Goal: Contribute content: Add original content to the website for others to see

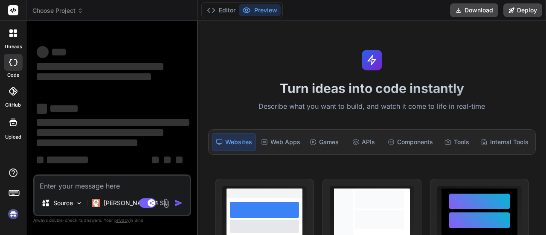
scroll to position [28, 0]
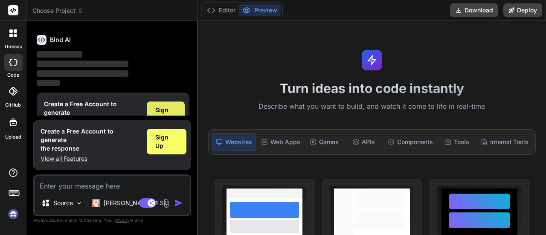
click at [166, 109] on span "Sign Up" at bounding box center [165, 114] width 21 height 17
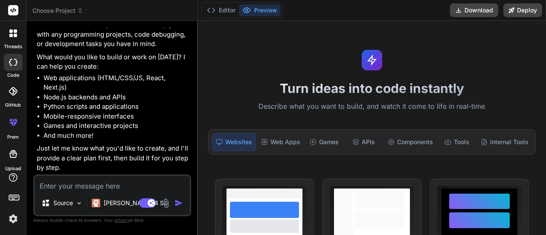
scroll to position [76, 0]
click at [166, 201] on img at bounding box center [166, 203] width 10 height 10
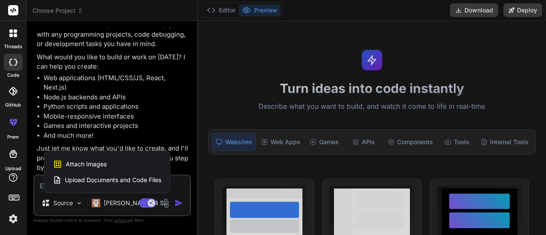
click at [120, 176] on span "Upload Documents and Code Files" at bounding box center [113, 180] width 96 height 9
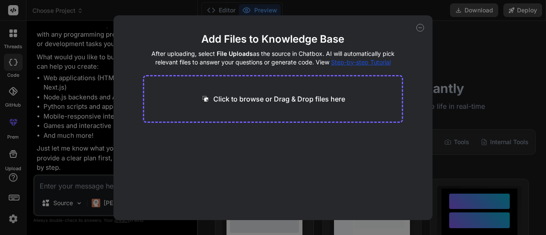
click at [422, 28] on icon at bounding box center [421, 28] width 8 height 8
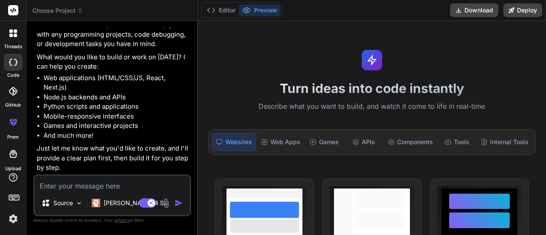
click at [165, 204] on img at bounding box center [166, 203] width 10 height 10
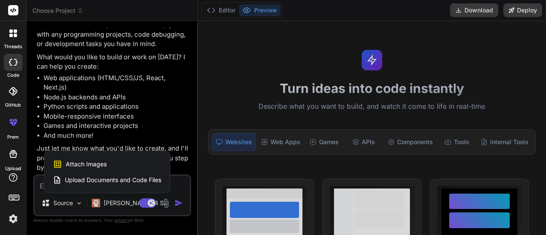
click at [104, 178] on span "Upload Documents and Code Files" at bounding box center [113, 180] width 96 height 9
type textarea "x"
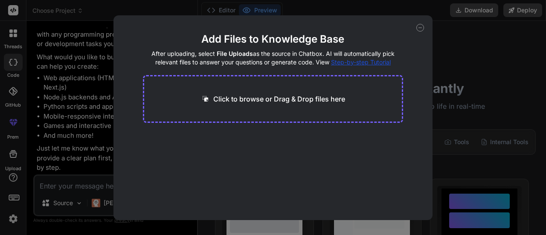
click at [281, 89] on div "Click to browse or Drag & Drop files here" at bounding box center [273, 99] width 261 height 48
click at [288, 101] on p "Click to browse or Drag & Drop files here" at bounding box center [279, 99] width 132 height 10
type input "C:\fakepath\user20.html"
click at [385, 194] on button "Finish" at bounding box center [388, 194] width 30 height 17
click at [421, 29] on icon at bounding box center [421, 28] width 8 height 8
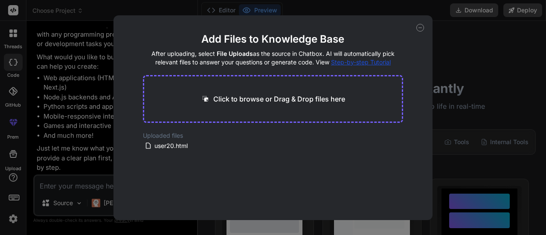
type textarea "x"
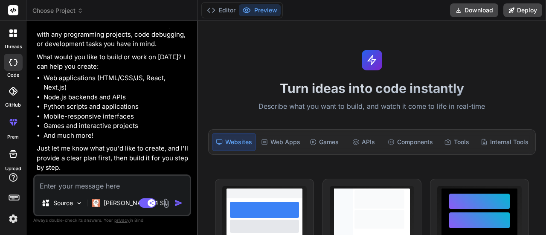
click at [65, 183] on textarea at bounding box center [112, 183] width 155 height 15
type textarea "a"
type textarea "x"
type textarea "am"
type textarea "x"
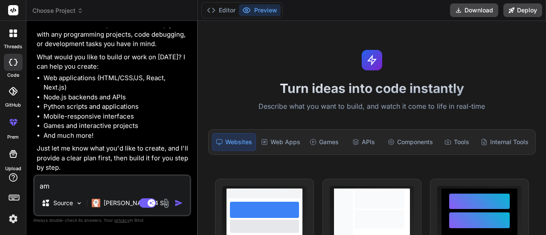
type textarea "ami"
type textarea "x"
type textarea "ami"
type textarea "x"
type textarea "ami j"
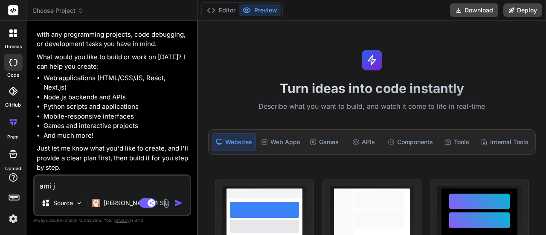
type textarea "x"
type textarea "ami je"
type textarea "x"
type textarea "ami je"
type textarea "x"
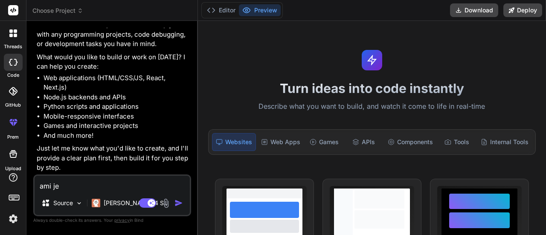
type textarea "ami je h"
type textarea "x"
type textarea "ami je ht"
type textarea "x"
type textarea "ami je htm"
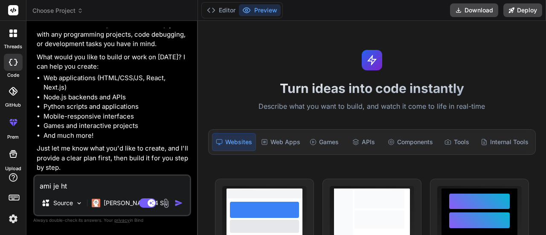
type textarea "x"
type textarea "ami je html"
type textarea "x"
type textarea "ami je html"
type textarea "x"
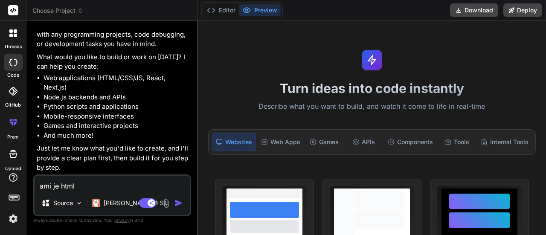
type textarea "ami je html c"
type textarea "x"
type textarea "ami je html co"
type textarea "x"
type textarea "ami je html cod"
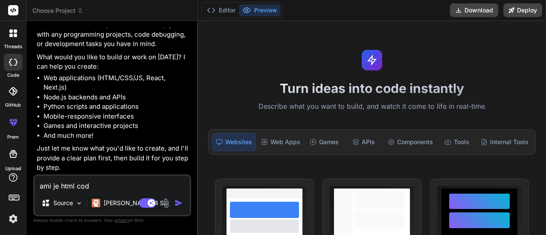
type textarea "x"
type textarea "ami je html code"
type textarea "x"
type textarea "ami je html code"
type textarea "x"
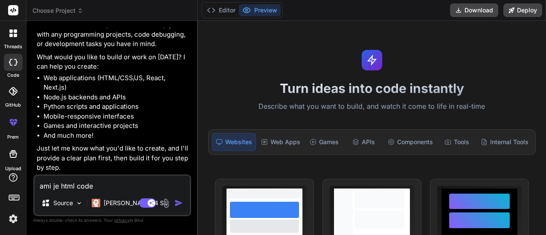
type textarea "ami je html code t"
type textarea "x"
type textarea "ami je html code ta"
type textarea "x"
type textarea "ami je html code ta"
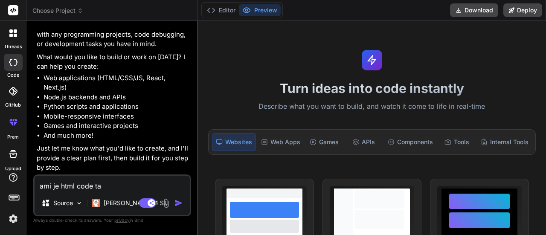
type textarea "x"
type textarea "ami je html code ta u"
type textarea "x"
type textarea "ami je html code ta up"
type textarea "x"
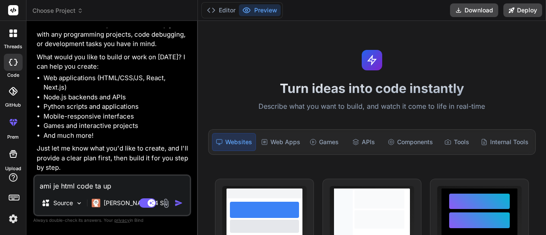
type textarea "ami je html code ta upl"
type textarea "x"
type textarea "ami je html code ta uplo"
type textarea "x"
type textarea "ami je html code ta uploa"
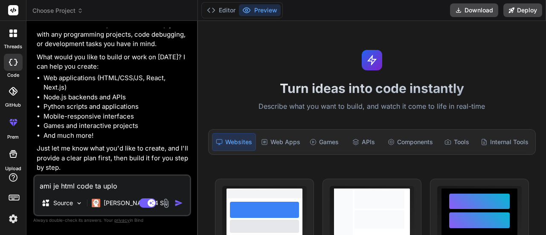
type textarea "x"
type textarea "ami je html code ta upload"
type textarea "x"
type textarea "ami je html code ta upload"
type textarea "x"
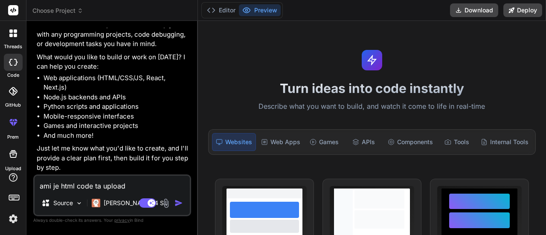
type textarea "ami je html code ta upload k"
type textarea "x"
type textarea "ami je html code ta upload ko"
type textarea "x"
type textarea "ami je html code ta upload kor"
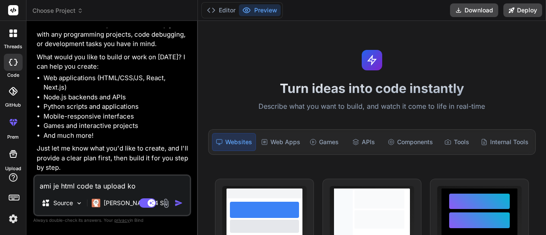
type textarea "x"
type textarea "ami je html code ta upload korl"
type textarea "x"
type textarea "ami je html code ta upload korla"
type textarea "x"
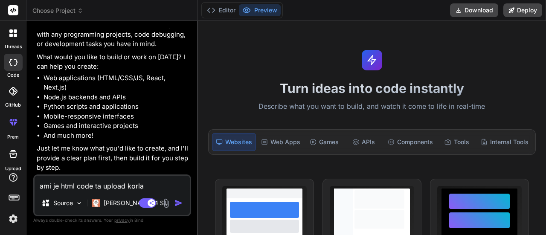
type textarea "ami je html code ta upload korlam"
type textarea "x"
type textarea "ami je html code ta upload korlam"
type textarea "x"
type textarea "ami je html code ta upload korlam s"
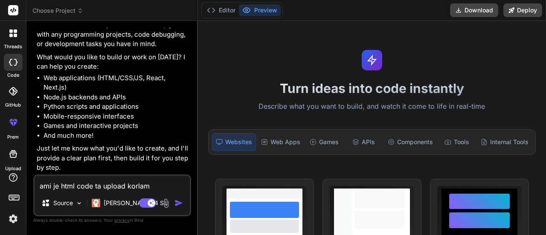
type textarea "x"
type textarea "ami je html code ta upload korlam se"
type textarea "x"
type textarea "ami je html code ta upload korlam set"
type textarea "x"
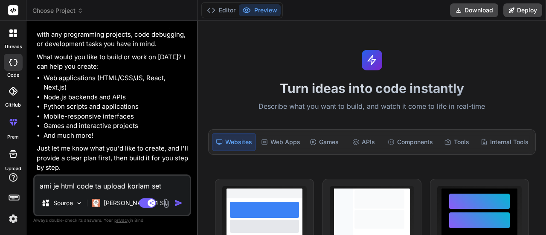
type textarea "ami je html code ta upload korlam seta"
type textarea "x"
type textarea "ami je html code ta upload korlam seta"
type textarea "x"
type textarea "ami je html code ta upload korlam seta k"
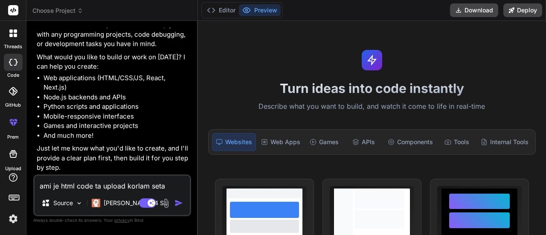
type textarea "x"
type textarea "ami je html code ta upload korlam seta ki"
type textarea "x"
type textarea "ami je html code ta upload korlam seta ki"
type textarea "x"
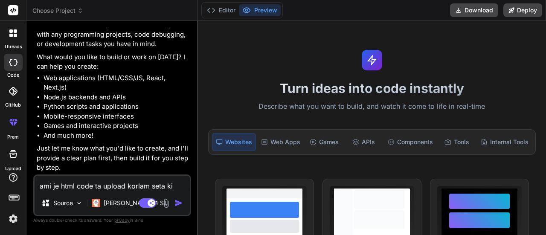
type textarea "ami je html code ta upload korlam seta ki p"
type textarea "x"
type textarea "ami je html code ta upload korlam seta ki po"
type textarea "x"
type textarea "ami je html code ta upload korlam seta ki por"
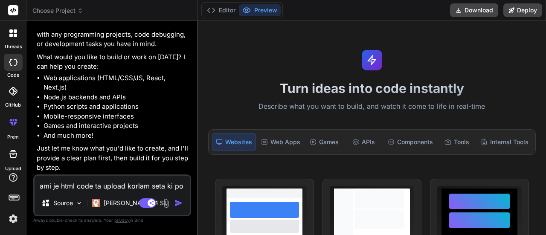
type textarea "x"
type textarea "ami je html code ta upload korlam seta ki port"
type textarea "x"
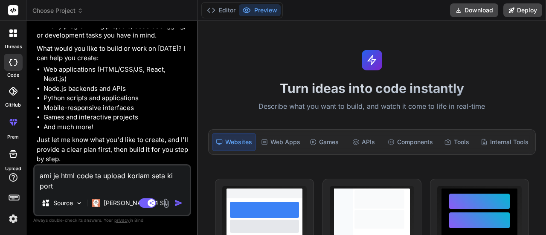
type textarea "ami je html code ta upload korlam seta ki porte"
type textarea "x"
type textarea "ami je html code ta upload korlam seta ki porte"
type textarea "x"
type textarea "ami je html code ta upload korlam seta ki porte p"
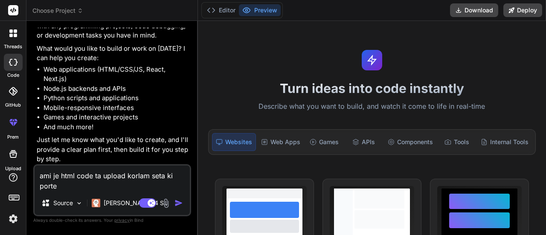
type textarea "x"
type textarea "ami je html code ta upload korlam seta ki porte pa"
type textarea "x"
type textarea "ami je html code ta upload korlam seta ki porte pai"
type textarea "x"
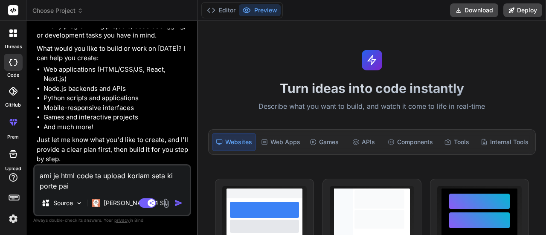
type textarea "ami je html code ta upload korlam seta ki porte paie"
type textarea "x"
type textarea "ami je html code ta upload korlam seta ki porte paiec"
type textarea "x"
type textarea "ami je html code ta upload korlam seta ki porte paiech"
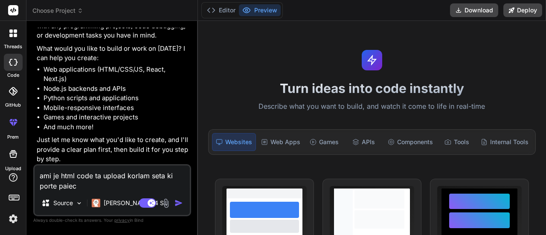
type textarea "x"
type textarea "ami je html code ta upload korlam seta ki porte paiecho"
type textarea "x"
type textarea "ami je html code ta upload korlam seta ki porte paiecho?"
type textarea "x"
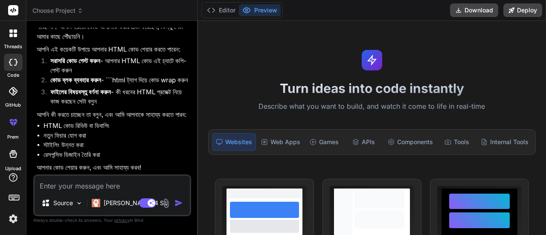
scroll to position [334, 0]
type textarea "x"
click at [172, 110] on p "আপনি কী করতে চাচ্ছেন তা বলুন, এবং আমি আপনাকে সাহায্য করতে পারব:" at bounding box center [113, 115] width 153 height 10
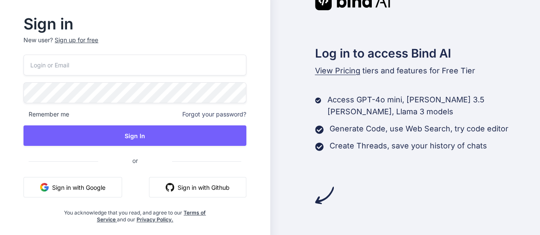
click at [77, 190] on button "Sign in with Google" at bounding box center [72, 187] width 99 height 20
